Goal: Connect with others: Connect with others

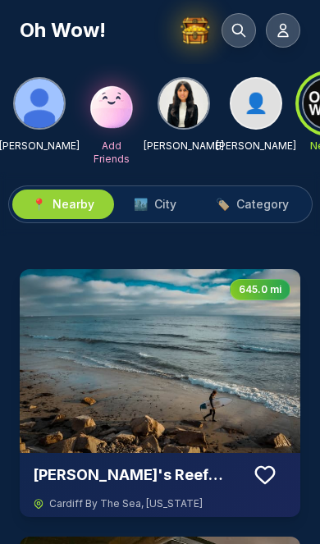
click at [255, 107] on span "👤" at bounding box center [256, 103] width 25 height 26
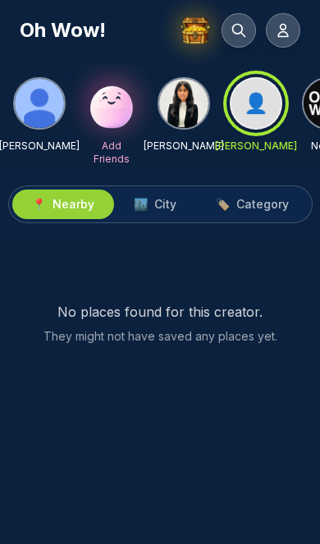
click at [48, 114] on img at bounding box center [39, 103] width 49 height 49
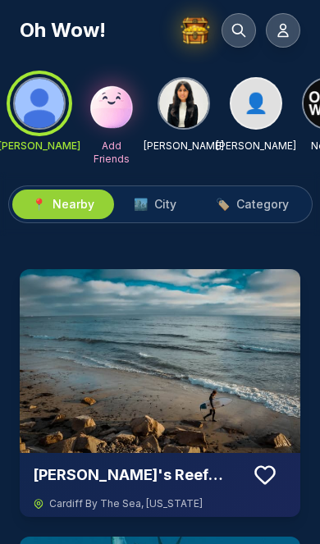
click at [51, 112] on div at bounding box center [39, 103] width 59 height 59
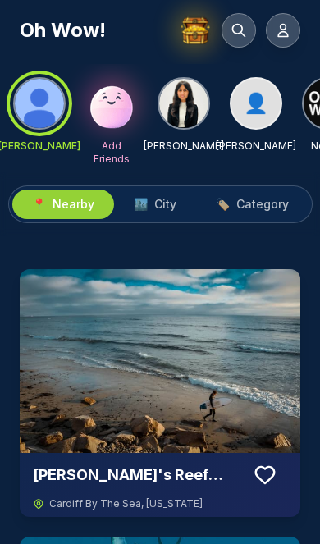
click at [278, 39] on button at bounding box center [283, 30] width 34 height 34
click at [113, 112] on img at bounding box center [111, 103] width 53 height 53
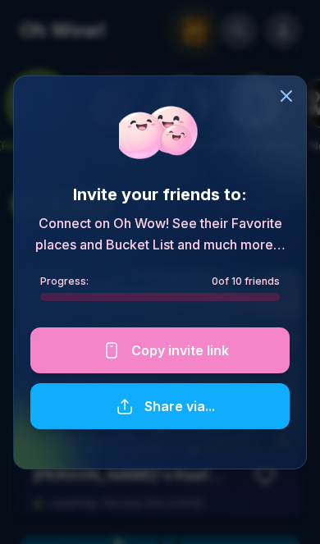
click at [192, 348] on div at bounding box center [159, 350] width 259 height 46
click at [181, 357] on div at bounding box center [159, 350] width 259 height 46
click at [171, 346] on div at bounding box center [159, 350] width 259 height 46
click at [173, 409] on div at bounding box center [159, 406] width 259 height 46
click at [189, 353] on div at bounding box center [159, 350] width 259 height 46
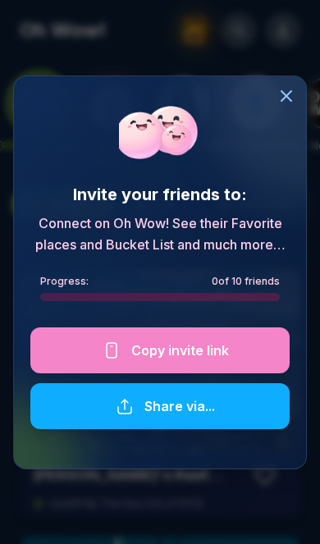
click at [194, 350] on div at bounding box center [159, 350] width 259 height 46
click at [194, 341] on div at bounding box center [159, 350] width 259 height 46
click at [203, 354] on div at bounding box center [159, 350] width 259 height 46
click at [192, 360] on div at bounding box center [159, 350] width 259 height 46
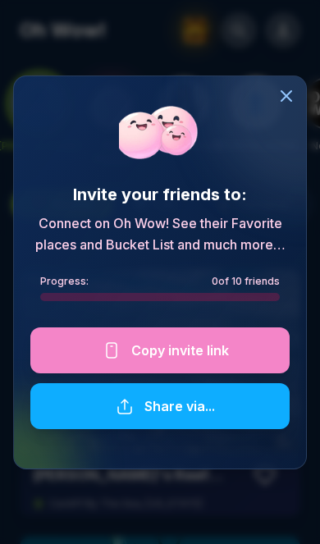
click at [192, 359] on div at bounding box center [159, 350] width 259 height 46
click at [169, 354] on div at bounding box center [159, 350] width 259 height 46
click at [290, 100] on icon at bounding box center [286, 96] width 10 height 10
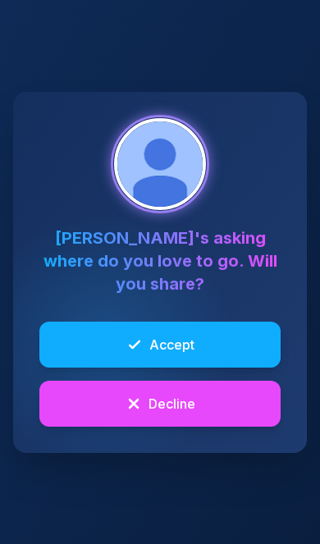
click at [176, 354] on span "Accept" at bounding box center [171, 345] width 45 height 20
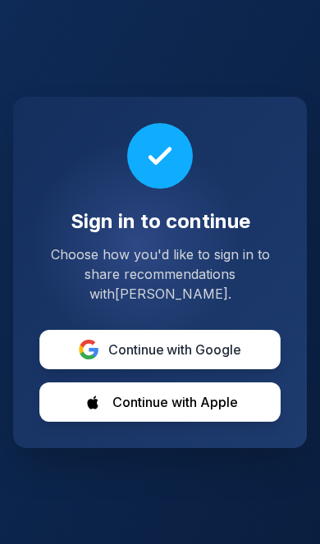
click at [181, 359] on span "Continue with Google" at bounding box center [175, 350] width 134 height 20
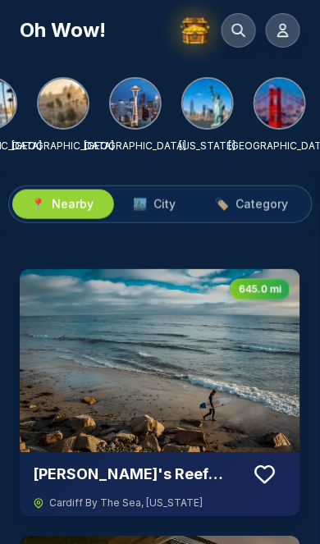
scroll to position [0, 481]
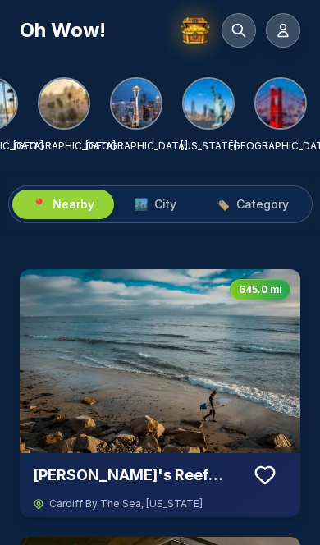
click at [285, 25] on icon at bounding box center [283, 31] width 10 height 12
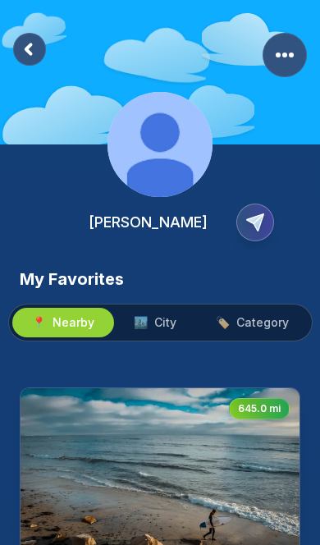
click at [159, 315] on span "City" at bounding box center [165, 322] width 22 height 16
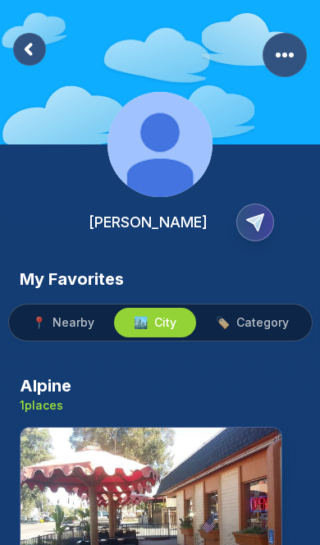
click at [258, 321] on span "Category" at bounding box center [262, 322] width 53 height 16
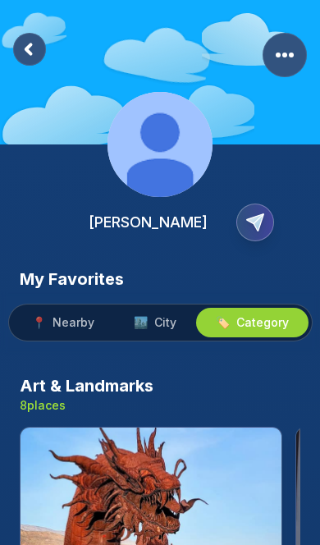
click at [40, 41] on rect at bounding box center [29, 49] width 33 height 33
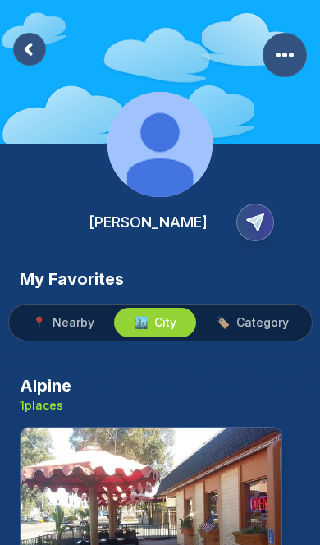
click at [24, 28] on div "[PERSON_NAME]" at bounding box center [160, 133] width 320 height 267
click at [40, 59] on rect at bounding box center [29, 49] width 33 height 33
click at [29, 53] on icon at bounding box center [28, 48] width 5 height 9
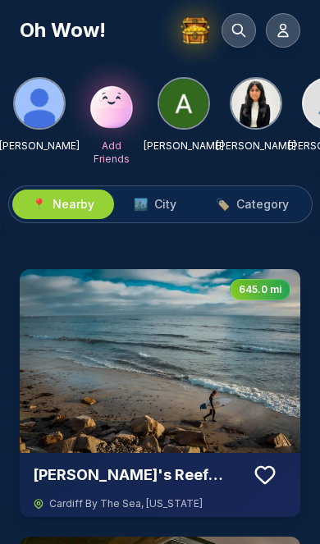
click at [181, 112] on img at bounding box center [183, 103] width 49 height 49
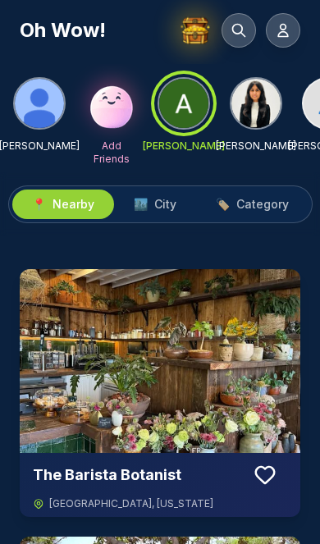
click at [167, 209] on span "City" at bounding box center [165, 204] width 22 height 16
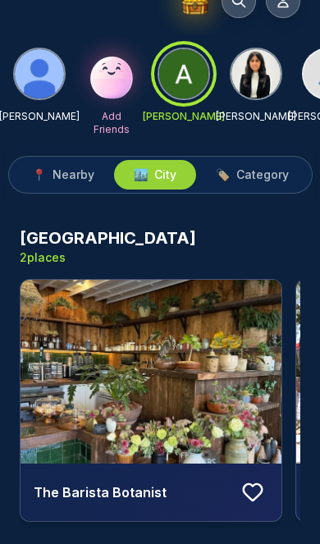
scroll to position [30, 0]
